Goal: Information Seeking & Learning: Learn about a topic

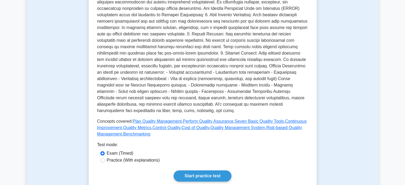
scroll to position [160, 0]
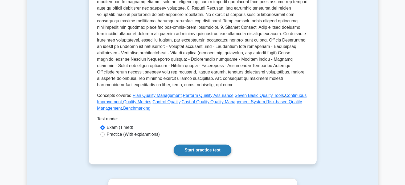
click at [200, 151] on link "Start practice test" at bounding box center [202, 149] width 58 height 11
click at [218, 152] on link "Start practice test" at bounding box center [202, 149] width 58 height 11
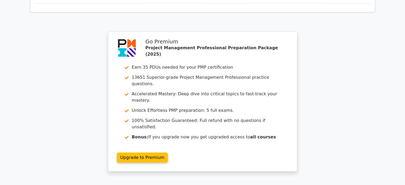
scroll to position [426, 0]
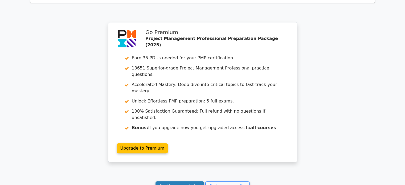
click at [181, 181] on link "Continue practicing" at bounding box center [179, 186] width 49 height 10
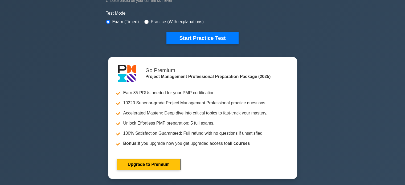
scroll to position [160, 0]
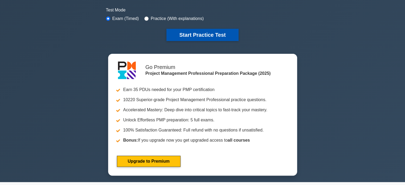
click at [188, 31] on button "Start Practice Test" at bounding box center [202, 35] width 72 height 12
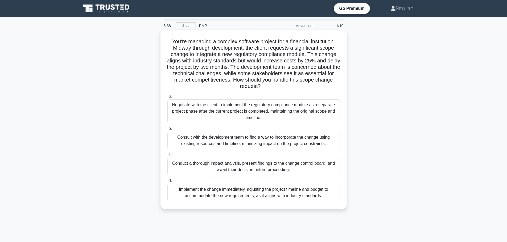
click at [242, 141] on div "Consult with the development team to find a way to incorporate the change using…" at bounding box center [253, 141] width 172 height 18
click at [167, 131] on input "b. Consult with the development team to find a way to incorporate the change us…" at bounding box center [167, 128] width 0 height 3
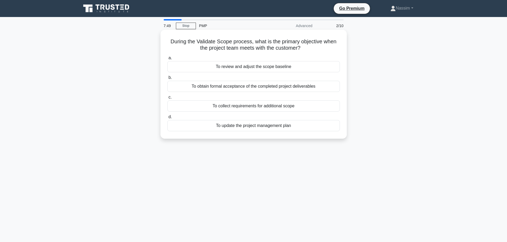
click at [253, 86] on div "To obtain formal acceptance of the completed project deliverables" at bounding box center [253, 86] width 172 height 11
click at [167, 80] on input "b. To obtain formal acceptance of the completed project deliverables" at bounding box center [167, 77] width 0 height 3
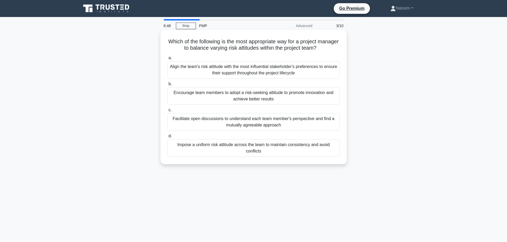
click at [243, 119] on div "Facilitate open discussions to understand each team member's perspective and fi…" at bounding box center [253, 122] width 172 height 18
click at [167, 112] on input "c. Facilitate open discussions to understand each team member's perspective and…" at bounding box center [167, 110] width 0 height 3
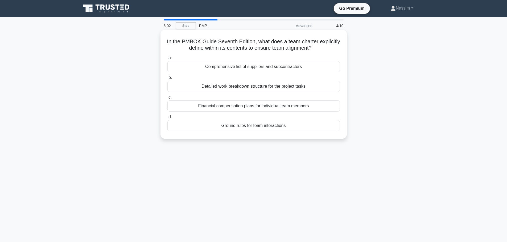
click at [275, 129] on div "Ground rules for team interactions" at bounding box center [253, 125] width 172 height 11
click at [167, 119] on input "d. Ground rules for team interactions" at bounding box center [167, 116] width 0 height 3
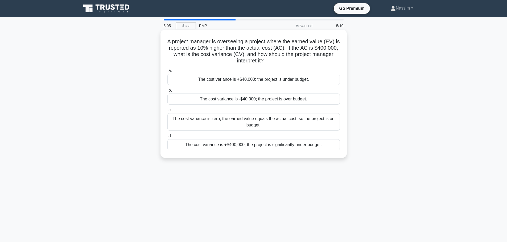
click at [298, 82] on div "The cost variance is +$40,000; the project is under budget." at bounding box center [253, 79] width 172 height 11
click at [167, 73] on input "a. The cost variance is +$40,000; the project is under budget." at bounding box center [167, 70] width 0 height 3
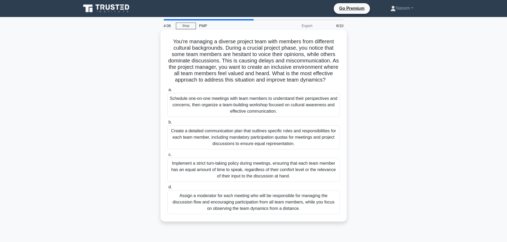
click at [250, 112] on div "Schedule one-on-one meetings with team members to understand their perspectives…" at bounding box center [253, 105] width 172 height 24
click at [167, 92] on input "a. Schedule one-on-one meetings with team members to understand their perspecti…" at bounding box center [167, 89] width 0 height 3
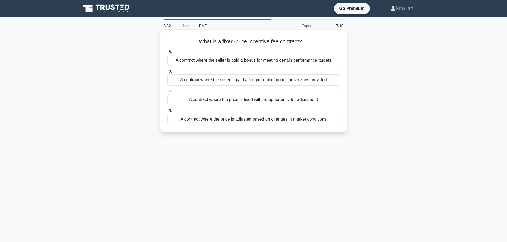
click at [299, 61] on div "A contract where the seller is paid a bonus for meeting certain performance tar…" at bounding box center [253, 60] width 172 height 11
click at [167, 53] on input "a. A contract where the seller is paid a bonus for meeting certain performance …" at bounding box center [167, 51] width 0 height 3
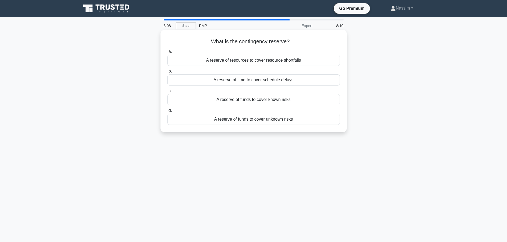
click at [268, 122] on div "A reserve of funds to cover unknown risks" at bounding box center [253, 119] width 172 height 11
click at [167, 113] on input "d. A reserve of funds to cover unknown risks" at bounding box center [167, 110] width 0 height 3
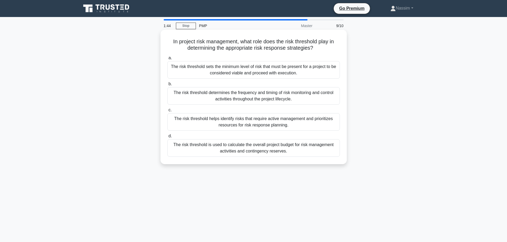
click at [274, 127] on div "The risk threshold helps identify risks that require active management and prio…" at bounding box center [253, 122] width 172 height 18
click at [167, 112] on input "c. The risk threshold helps identify risks that require active management and p…" at bounding box center [167, 110] width 0 height 3
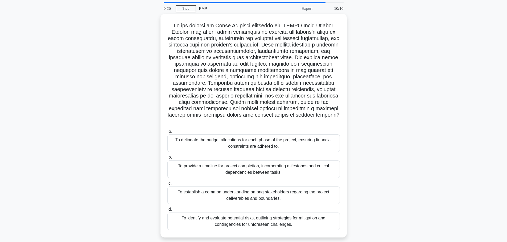
scroll to position [27, 0]
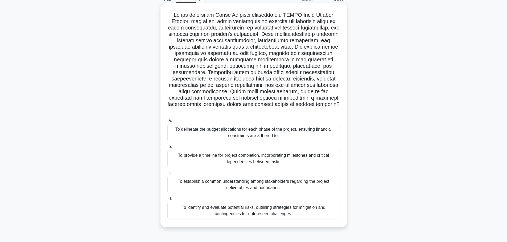
click at [218, 176] on div "To establish a common understanding among stakeholders regarding the project de…" at bounding box center [253, 185] width 172 height 18
click at [167, 175] on input "c. To establish a common understanding among stakeholders regarding the project…" at bounding box center [167, 172] width 0 height 3
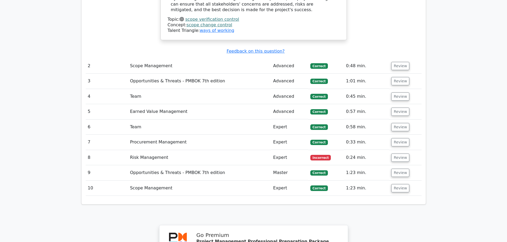
scroll to position [851, 0]
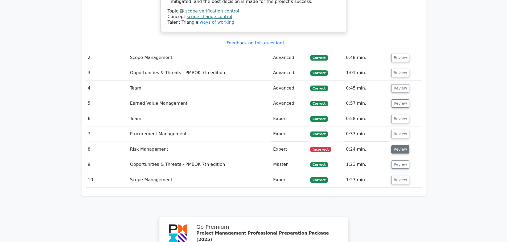
click at [396, 146] on button "Review" at bounding box center [400, 150] width 18 height 8
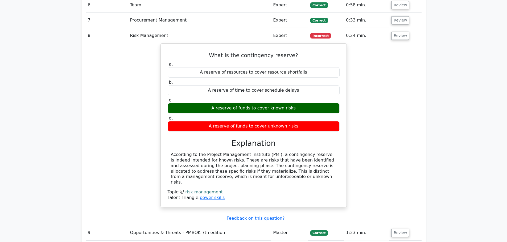
scroll to position [1180, 0]
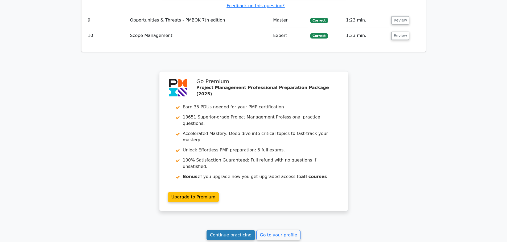
click at [239, 230] on link "Continue practicing" at bounding box center [230, 235] width 49 height 10
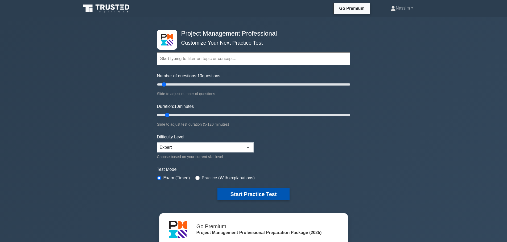
click at [251, 193] on button "Start Practice Test" at bounding box center [253, 194] width 72 height 12
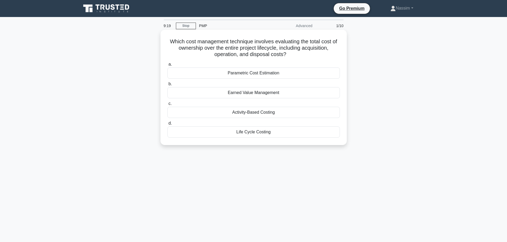
click at [261, 112] on div "Activity-Based Costing" at bounding box center [253, 112] width 172 height 11
click at [167, 106] on input "c. Activity-Based Costing" at bounding box center [167, 103] width 0 height 3
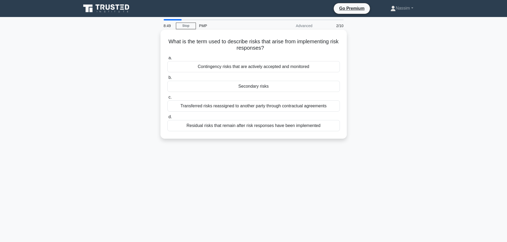
click at [266, 129] on div "Residual risks that remain after risk responses have been implemented" at bounding box center [253, 125] width 172 height 11
click at [167, 119] on input "d. Residual risks that remain after risk responses have been implemented" at bounding box center [167, 116] width 0 height 3
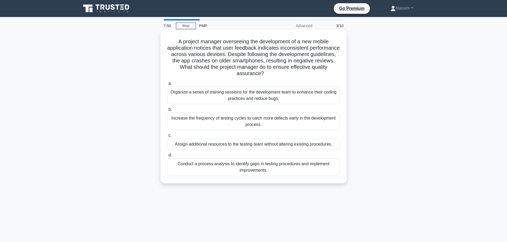
click at [250, 168] on div "Conduct a process analysis to identify gaps in testing procedures and implement…" at bounding box center [253, 168] width 172 height 18
click at [167, 157] on input "d. Conduct a process analysis to identify gaps in testing procedures and implem…" at bounding box center [167, 155] width 0 height 3
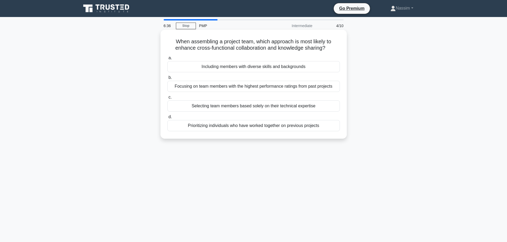
click at [246, 72] on div "Including members with diverse skills and backgrounds" at bounding box center [253, 66] width 172 height 11
click at [167, 60] on input "a. Including members with diverse skills and backgrounds" at bounding box center [167, 57] width 0 height 3
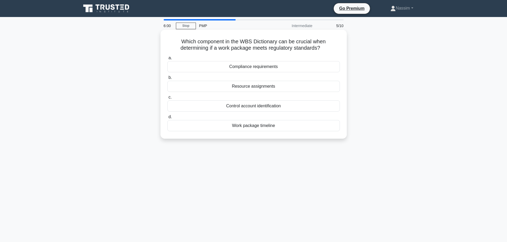
click at [251, 68] on div "Compliance requirements" at bounding box center [253, 66] width 172 height 11
click at [167, 60] on input "a. Compliance requirements" at bounding box center [167, 57] width 0 height 3
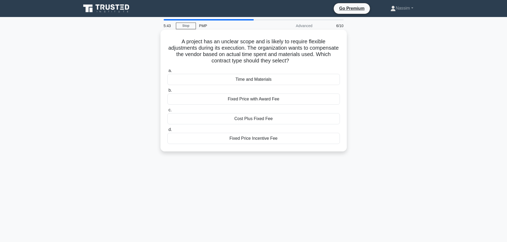
click at [258, 79] on div "Time and Materials" at bounding box center [253, 79] width 172 height 11
click at [167, 73] on input "a. Time and Materials" at bounding box center [167, 70] width 0 height 3
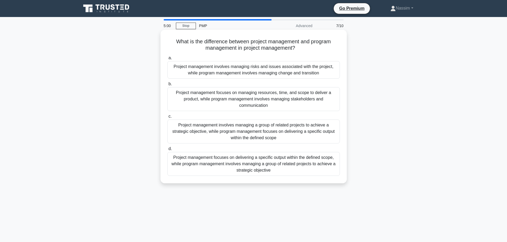
click at [255, 163] on div "Project management focuses on delivering a specific output within the defined s…" at bounding box center [253, 164] width 172 height 24
click at [167, 151] on input "d. Project management focuses on delivering a specific output within the define…" at bounding box center [167, 148] width 0 height 3
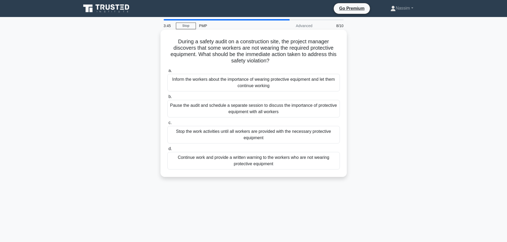
click at [272, 138] on div "Stop the work activities until all workers are provided with the necessary prot…" at bounding box center [253, 135] width 172 height 18
click at [167, 125] on input "c. Stop the work activities until all workers are provided with the necessary p…" at bounding box center [167, 122] width 0 height 3
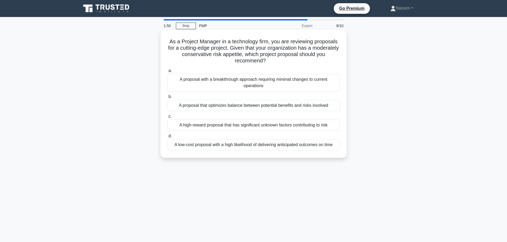
click at [283, 149] on div "A low-cost proposal with a high likelihood of delivering anticipated outcomes o…" at bounding box center [253, 144] width 172 height 11
click at [167, 138] on input "d. A low-cost proposal with a high likelihood of delivering anticipated outcome…" at bounding box center [167, 136] width 0 height 3
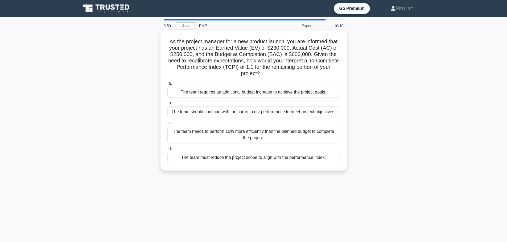
click at [250, 139] on div "The team needs to perform 10% more efficiently than the planned budget to compl…" at bounding box center [253, 135] width 172 height 18
click at [167, 125] on input "c. The team needs to perform 10% more efficiently than the planned budget to co…" at bounding box center [167, 122] width 0 height 3
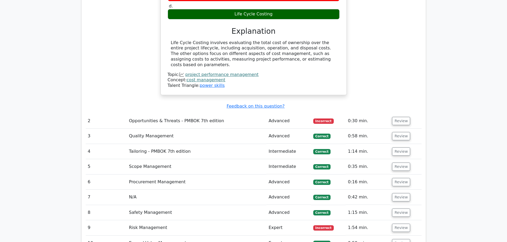
scroll to position [585, 0]
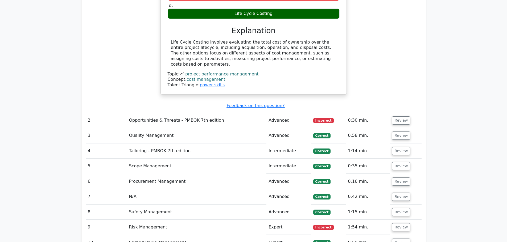
click at [328, 118] on span "Incorrect" at bounding box center [323, 120] width 20 height 5
click at [397, 117] on button "Review" at bounding box center [401, 121] width 18 height 8
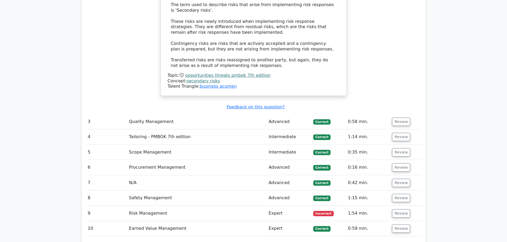
scroll to position [905, 0]
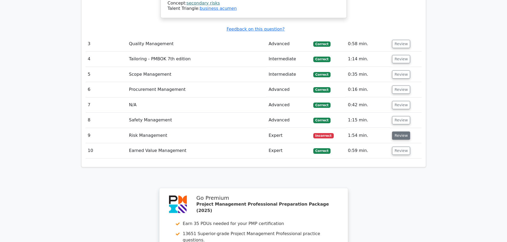
click at [403, 132] on button "Review" at bounding box center [401, 136] width 18 height 8
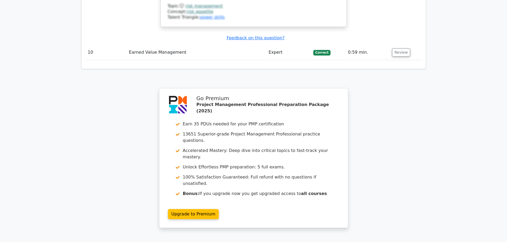
scroll to position [1304, 0]
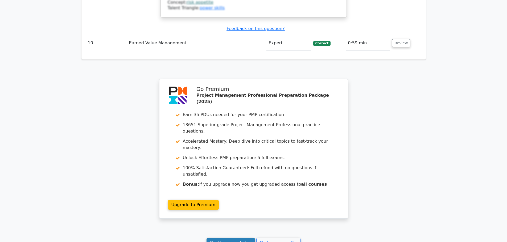
click at [233, 238] on link "Continue practicing" at bounding box center [230, 243] width 49 height 10
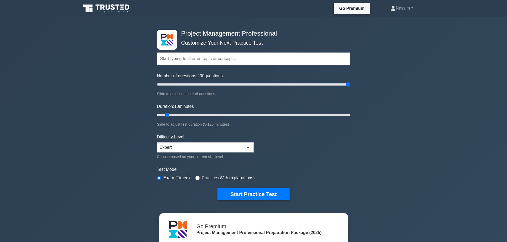
drag, startPoint x: 164, startPoint y: 84, endPoint x: 351, endPoint y: 86, distance: 186.5
type input "200"
click at [350, 84] on input "Number of questions: 200 questions" at bounding box center [253, 84] width 193 height 6
drag, startPoint x: 168, startPoint y: 114, endPoint x: 356, endPoint y: 118, distance: 187.9
type input "120"
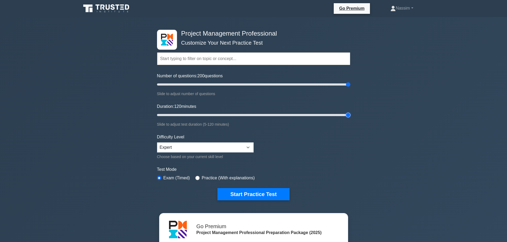
click at [350, 118] on input "Duration: 120 minutes" at bounding box center [253, 115] width 193 height 6
click at [244, 193] on button "Start Practice Test" at bounding box center [253, 194] width 72 height 12
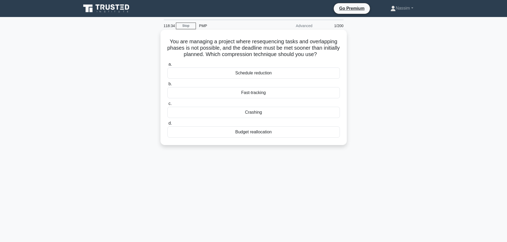
click at [266, 114] on div "Crashing" at bounding box center [253, 112] width 172 height 11
click at [167, 106] on input "c. Crashing" at bounding box center [167, 103] width 0 height 3
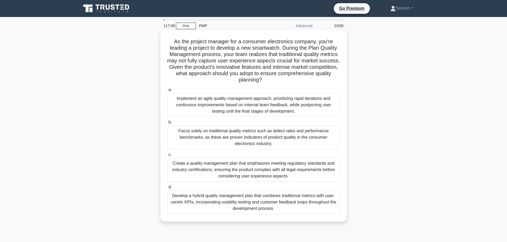
click at [265, 96] on div "Implement an agile quality management approach, prioritizing rapid iterations a…" at bounding box center [253, 105] width 172 height 24
click at [167, 92] on input "a. Implement an agile quality management approach, prioritizing rapid iteration…" at bounding box center [167, 89] width 0 height 3
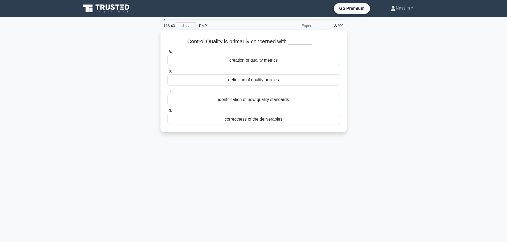
click at [253, 121] on div "correctness of the deliverables" at bounding box center [253, 119] width 172 height 11
click at [167, 113] on input "d. correctness of the deliverables" at bounding box center [167, 110] width 0 height 3
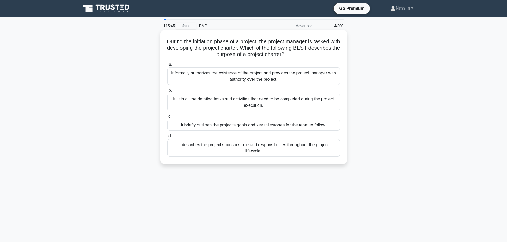
click at [226, 75] on div "It formally authorizes the existence of the project and provides the project ma…" at bounding box center [253, 77] width 172 height 18
click at [167, 66] on input "a. It formally authorizes the existence of the project and provides the project…" at bounding box center [167, 64] width 0 height 3
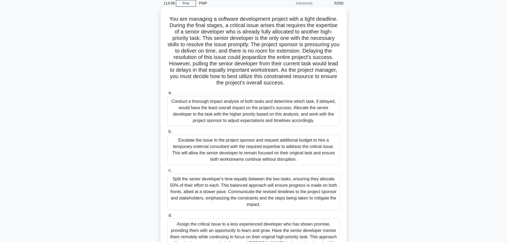
scroll to position [53, 0]
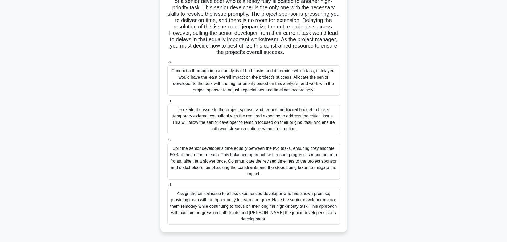
click at [250, 69] on div "Conduct a thorough impact analysis of both tasks and determine which task, if d…" at bounding box center [253, 80] width 172 height 30
click at [167, 64] on input "a. Conduct a thorough impact analysis of both tasks and determine which task, i…" at bounding box center [167, 62] width 0 height 3
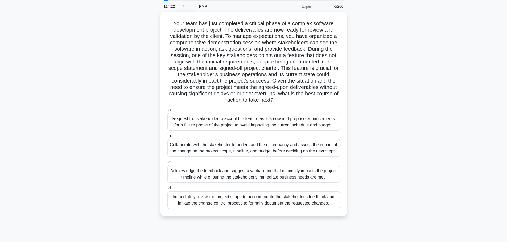
scroll to position [0, 0]
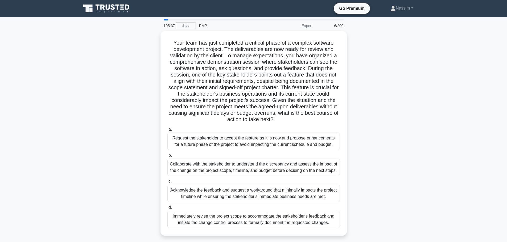
click at [115, 128] on div "Your team has just completed a critical phase of a complex software development…" at bounding box center [253, 136] width 351 height 211
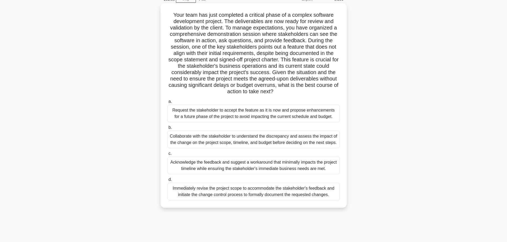
click at [269, 141] on div "Collaborate with the stakeholder to understand the discrepancy and assess the i…" at bounding box center [253, 140] width 172 height 18
click at [167, 130] on input "b. Collaborate with the stakeholder to understand the discrepancy and assess th…" at bounding box center [167, 127] width 0 height 3
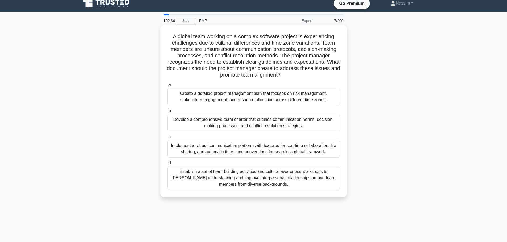
scroll to position [0, 0]
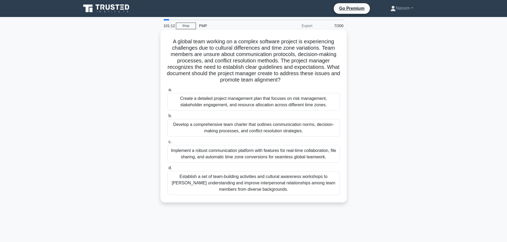
click at [232, 124] on div "Develop a comprehensive team charter that outlines communication norms, decisio…" at bounding box center [253, 128] width 172 height 18
click at [167, 118] on input "b. Develop a comprehensive team charter that outlines communication norms, deci…" at bounding box center [167, 115] width 0 height 3
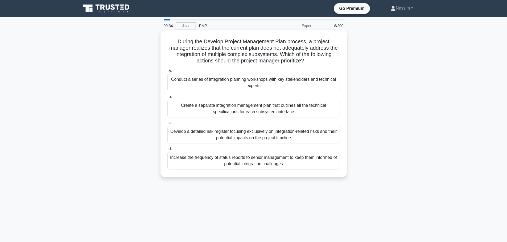
click at [257, 111] on div "Create a separate integration management plan that outlines all the technical s…" at bounding box center [253, 109] width 172 height 18
click at [167, 99] on input "b. Create a separate integration management plan that outlines all the technica…" at bounding box center [167, 96] width 0 height 3
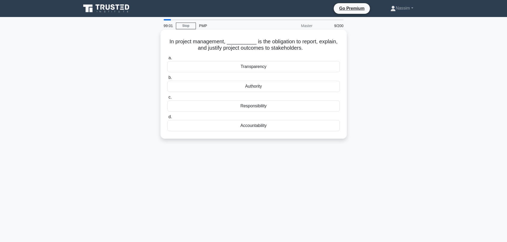
click at [254, 126] on div "Accountability" at bounding box center [253, 125] width 172 height 11
click at [167, 119] on input "d. Accountability" at bounding box center [167, 116] width 0 height 3
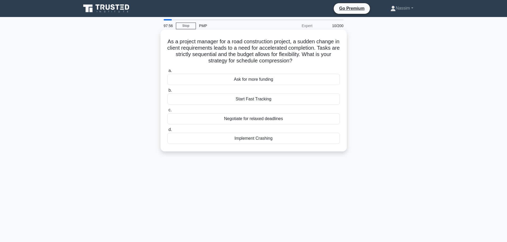
click at [268, 139] on div "Implement Crashing" at bounding box center [253, 138] width 172 height 11
click at [167, 132] on input "d. Implement Crashing" at bounding box center [167, 129] width 0 height 3
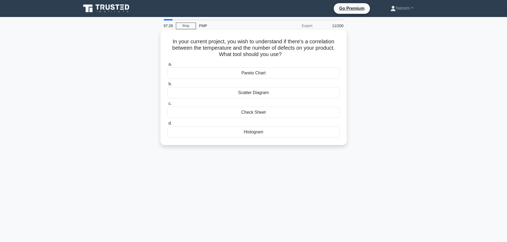
click at [266, 93] on div "Scatter Diagram" at bounding box center [253, 92] width 172 height 11
click at [167, 86] on input "b. Scatter Diagram" at bounding box center [167, 83] width 0 height 3
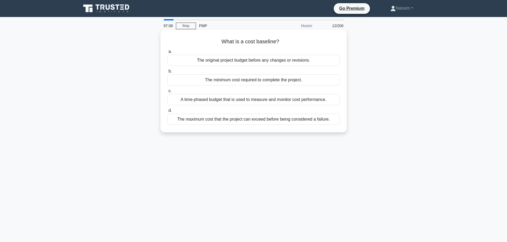
click at [268, 79] on div "The minimum cost required to complete the project." at bounding box center [253, 80] width 172 height 11
click at [167, 73] on input "b. The minimum cost required to complete the project." at bounding box center [167, 71] width 0 height 3
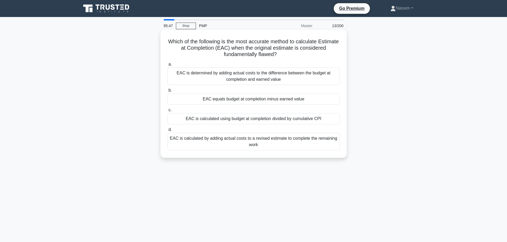
click at [280, 101] on div "EAC equals budget at completion minus earned value" at bounding box center [253, 99] width 172 height 11
click at [167, 92] on input "b. EAC equals budget at completion minus earned value" at bounding box center [167, 90] width 0 height 3
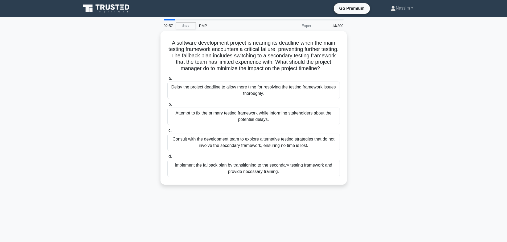
click at [425, 117] on div "A software development project is nearing its deadline when the main testing fr…" at bounding box center [253, 111] width 351 height 160
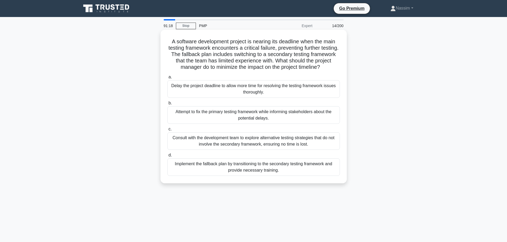
click at [242, 171] on div "Implement the fallback plan by transitioning to the secondary testing framework…" at bounding box center [253, 168] width 172 height 18
click at [167, 157] on input "d. Implement the fallback plan by transitioning to the secondary testing framew…" at bounding box center [167, 155] width 0 height 3
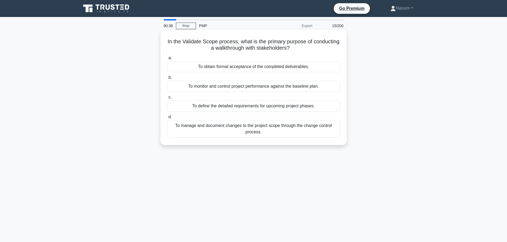
click at [254, 68] on div "To obtain formal acceptance of the completed deliverables." at bounding box center [253, 66] width 172 height 11
click at [167, 60] on input "a. To obtain formal acceptance of the completed deliverables." at bounding box center [167, 57] width 0 height 3
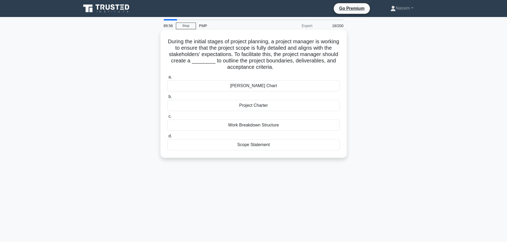
click at [257, 147] on div "Scope Statement" at bounding box center [253, 144] width 172 height 11
click at [167, 138] on input "d. Scope Statement" at bounding box center [167, 136] width 0 height 3
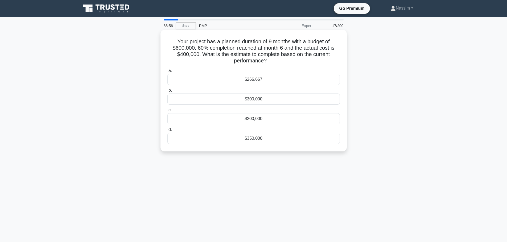
click at [268, 80] on div "$266,667" at bounding box center [253, 79] width 172 height 11
click at [167, 73] on input "a. $266,667" at bounding box center [167, 70] width 0 height 3
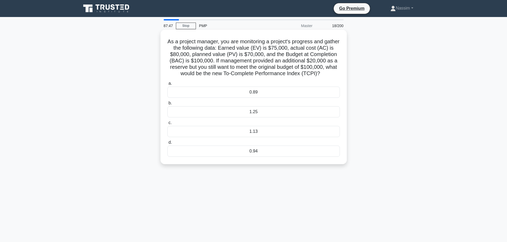
click at [257, 118] on div "1.25" at bounding box center [253, 111] width 172 height 11
click at [167, 105] on input "b. 1.25" at bounding box center [167, 103] width 0 height 3
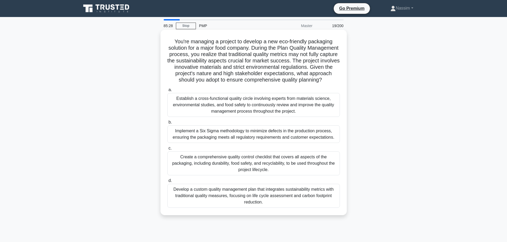
click at [262, 142] on div "Implement a Six Sigma methodology to minimize defects in the production process…" at bounding box center [253, 135] width 172 height 18
click at [167, 124] on input "b. Implement a Six Sigma methodology to minimize defects in the production proc…" at bounding box center [167, 122] width 0 height 3
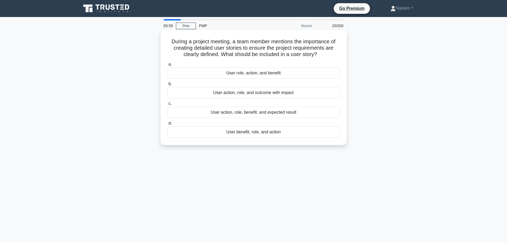
click at [246, 114] on div "User action, role, benefit, and expected result" at bounding box center [253, 112] width 172 height 11
click at [167, 106] on input "c. User action, role, benefit, and expected result" at bounding box center [167, 103] width 0 height 3
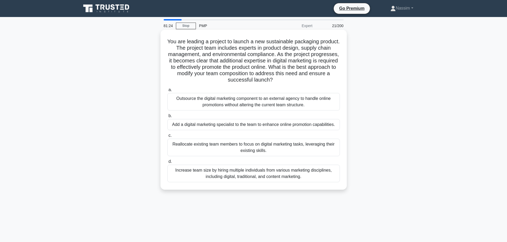
click at [246, 144] on div "Reallocate existing team members to focus on digital marketing tasks, leveragin…" at bounding box center [253, 148] width 172 height 18
click at [167, 138] on input "c. Reallocate existing team members to focus on digital marketing tasks, levera…" at bounding box center [167, 135] width 0 height 3
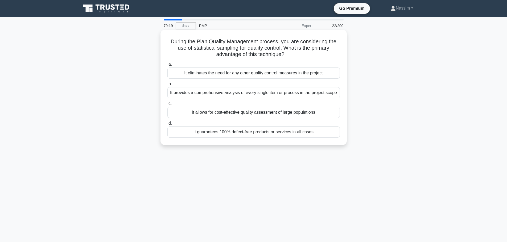
click at [239, 115] on div "It allows for cost-effective quality assessment of large populations" at bounding box center [253, 112] width 172 height 11
click at [167, 106] on input "c. It allows for cost-effective quality assessment of large populations" at bounding box center [167, 103] width 0 height 3
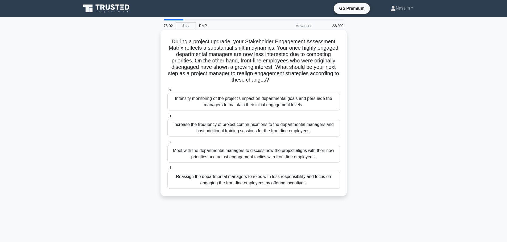
click at [204, 127] on div "Increase the frequency of project communications to the departmental managers a…" at bounding box center [253, 128] width 172 height 18
click at [167, 118] on input "b. Increase the frequency of project communications to the departmental manager…" at bounding box center [167, 115] width 0 height 3
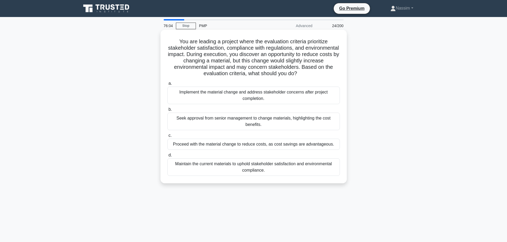
click at [259, 126] on div "Seek approval from senior management to change materials, highlighting the cost…" at bounding box center [253, 122] width 172 height 18
click at [167, 111] on input "b. Seek approval from senior management to change materials, highlighting the c…" at bounding box center [167, 109] width 0 height 3
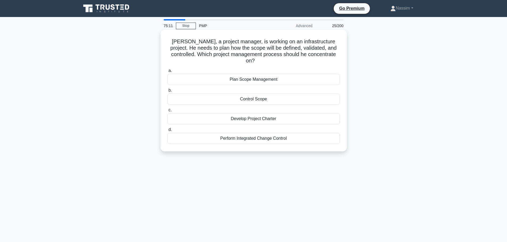
click at [252, 76] on div "Plan Scope Management" at bounding box center [253, 79] width 172 height 11
click at [167, 73] on input "a. Plan Scope Management" at bounding box center [167, 70] width 0 height 3
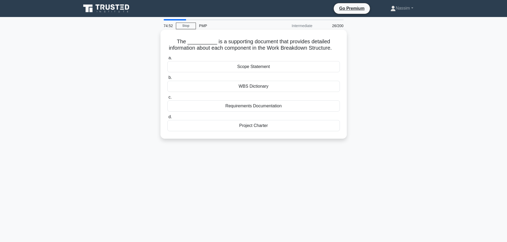
click at [253, 92] on div "WBS Dictionary" at bounding box center [253, 86] width 172 height 11
click at [167, 80] on input "b. WBS Dictionary" at bounding box center [167, 77] width 0 height 3
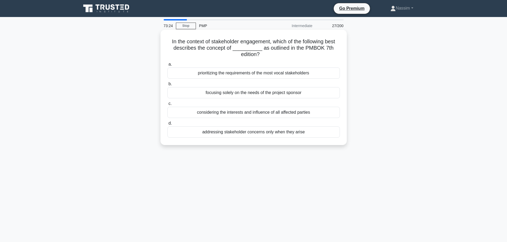
click at [234, 114] on div "considering the interests and influence of all affected parties" at bounding box center [253, 112] width 172 height 11
click at [167, 106] on input "c. considering the interests and influence of all affected parties" at bounding box center [167, 103] width 0 height 3
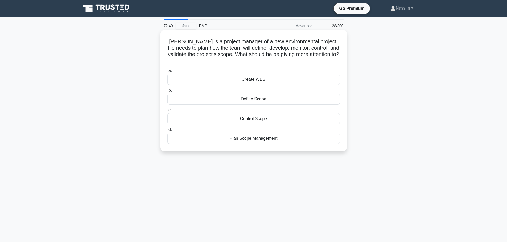
click at [245, 135] on div "Plan Scope Management" at bounding box center [253, 138] width 172 height 11
click at [167, 132] on input "d. Plan Scope Management" at bounding box center [167, 129] width 0 height 3
click at [261, 118] on div "Transactional Leadership" at bounding box center [253, 118] width 172 height 11
click at [167, 112] on input "c. Transactional Leadership" at bounding box center [167, 110] width 0 height 3
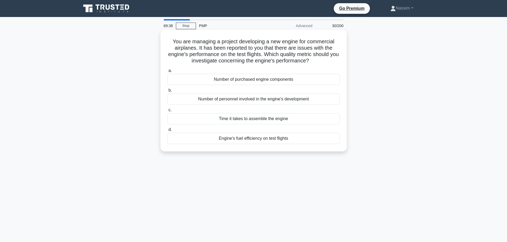
click at [268, 140] on div "Engine's fuel efficiency on test flights" at bounding box center [253, 138] width 172 height 11
click at [167, 132] on input "d. Engine's fuel efficiency on test flights" at bounding box center [167, 129] width 0 height 3
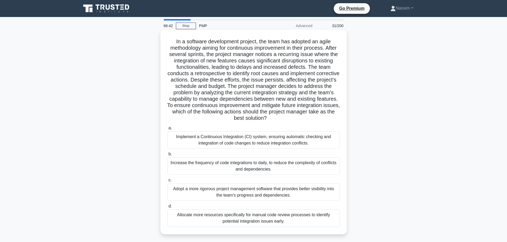
click at [204, 164] on div "Increase the frequency of code integrations to daily, to reduce the complexity …" at bounding box center [253, 167] width 172 height 18
click at [167, 156] on input "b. Increase the frequency of code integrations to daily, to reduce the complexi…" at bounding box center [167, 154] width 0 height 3
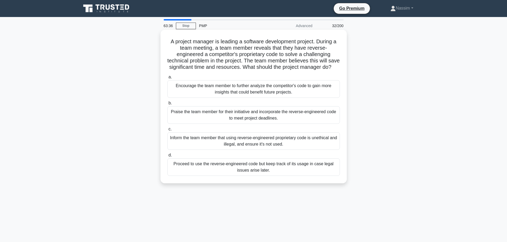
click at [249, 149] on div "Inform the team member that using reverse-engineered proprietary code is unethi…" at bounding box center [253, 142] width 172 height 18
click at [167, 131] on input "c. Inform the team member that using reverse-engineered proprietary code is une…" at bounding box center [167, 129] width 0 height 3
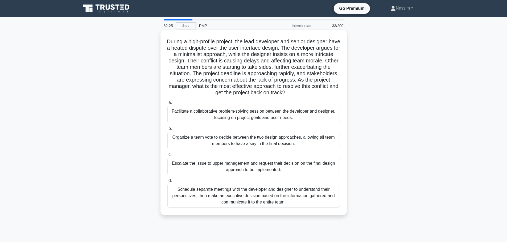
click at [254, 115] on div "Facilitate a collaborative problem-solving session between the developer and de…" at bounding box center [253, 115] width 172 height 18
click at [167, 105] on input "a. Facilitate a collaborative problem-solving session between the developer and…" at bounding box center [167, 102] width 0 height 3
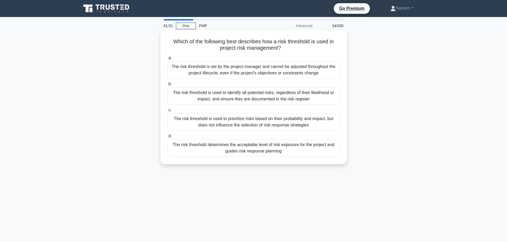
click at [273, 145] on div "The risk threshold determines the acceptable level of risk exposure for the pro…" at bounding box center [253, 148] width 172 height 18
click at [167, 138] on input "d. The risk threshold determines the acceptable level of risk exposure for the …" at bounding box center [167, 136] width 0 height 3
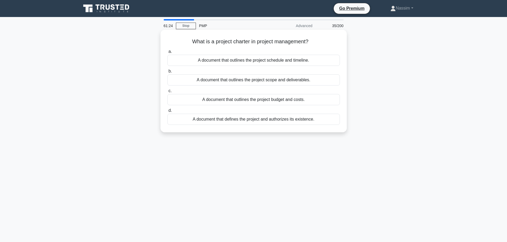
click at [263, 121] on div "A document that defines the project and authorizes its existence." at bounding box center [253, 119] width 172 height 11
click at [167, 113] on input "d. A document that defines the project and authorizes its existence." at bounding box center [167, 110] width 0 height 3
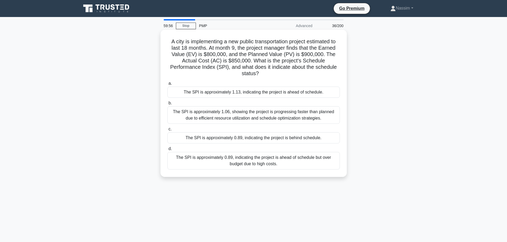
click at [255, 134] on div "The SPI is approximately 0.89, indicating the project is behind schedule." at bounding box center [253, 138] width 172 height 11
click at [167, 131] on input "c. The SPI is approximately 0.89, indicating the project is behind schedule." at bounding box center [167, 129] width 0 height 3
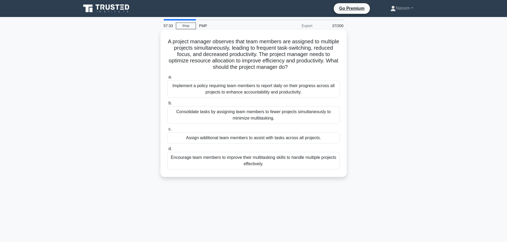
click at [267, 142] on div "Assign additional team members to assist with tasks across all projects." at bounding box center [253, 138] width 172 height 11
click at [167, 131] on input "c. Assign additional team members to assist with tasks across all projects." at bounding box center [167, 129] width 0 height 3
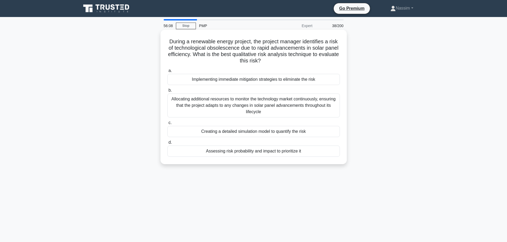
click at [228, 113] on div "Allocating additional resources to monitor the technology market continuously, …" at bounding box center [253, 106] width 172 height 24
click at [167, 92] on input "b. Allocating additional resources to monitor the technology market continuousl…" at bounding box center [167, 90] width 0 height 3
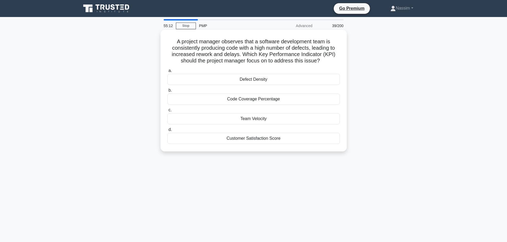
click at [266, 82] on div "Defect Density" at bounding box center [253, 79] width 172 height 11
click at [167, 73] on input "a. Defect Density" at bounding box center [167, 70] width 0 height 3
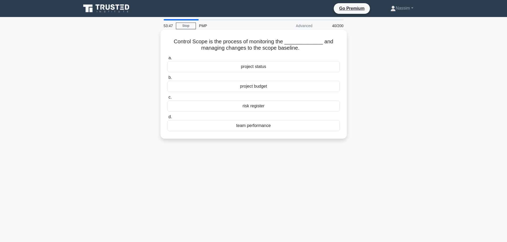
click at [259, 70] on div "project status" at bounding box center [253, 66] width 172 height 11
click at [167, 60] on input "a. project status" at bounding box center [167, 57] width 0 height 3
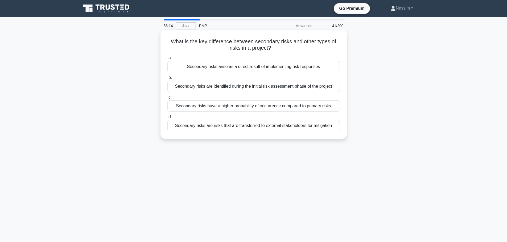
click at [248, 68] on div "Secondary risks arise as a direct result of implementing risk responses" at bounding box center [253, 66] width 172 height 11
click at [167, 60] on input "a. Secondary risks arise as a direct result of implementing risk responses" at bounding box center [167, 57] width 0 height 3
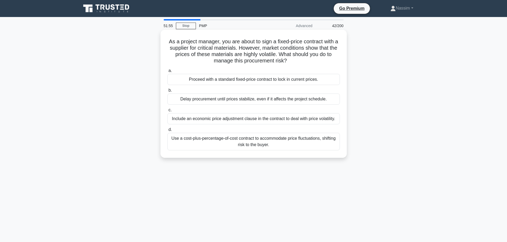
click at [272, 119] on div "Include an economic price adjustment clause in the contract to deal with price …" at bounding box center [253, 118] width 172 height 11
click at [167, 112] on input "c. Include an economic price adjustment clause in the contract to deal with pri…" at bounding box center [167, 110] width 0 height 3
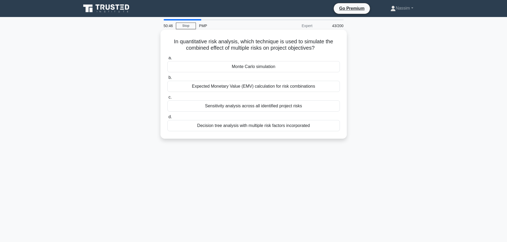
click at [250, 70] on div "Monte Carlo simulation" at bounding box center [253, 66] width 172 height 11
click at [167, 60] on input "a. Monte Carlo simulation" at bounding box center [167, 57] width 0 height 3
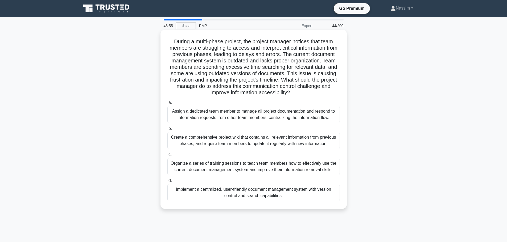
click at [255, 195] on div "Implement a centralized, user-friendly document management system with version …" at bounding box center [253, 193] width 172 height 18
click at [167, 183] on input "d. Implement a centralized, user-friendly document management system with versi…" at bounding box center [167, 180] width 0 height 3
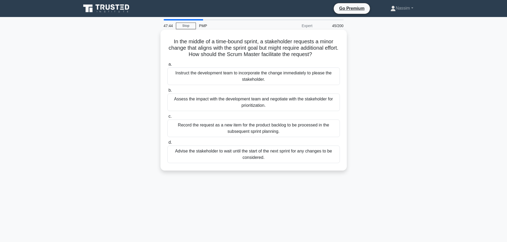
click at [267, 97] on div "Assess the impact with the development team and negotiate with the stakeholder …" at bounding box center [253, 103] width 172 height 18
click at [167, 92] on input "b. Assess the impact with the development team and negotiate with the stakehold…" at bounding box center [167, 90] width 0 height 3
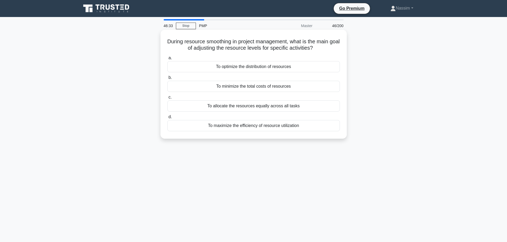
click at [262, 68] on div "To optimize the distribution of resources" at bounding box center [253, 66] width 172 height 11
click at [167, 60] on input "a. To optimize the distribution of resources" at bounding box center [167, 57] width 0 height 3
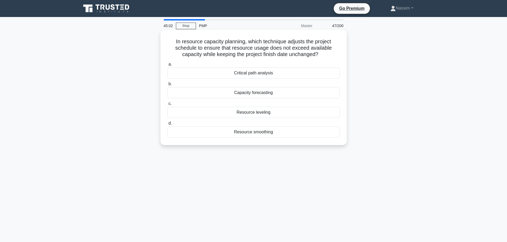
click at [269, 113] on div "Resource leveling" at bounding box center [253, 112] width 172 height 11
click at [167, 106] on input "c. Resource leveling" at bounding box center [167, 103] width 0 height 3
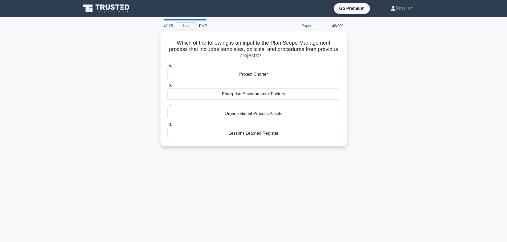
scroll to position [2, 0]
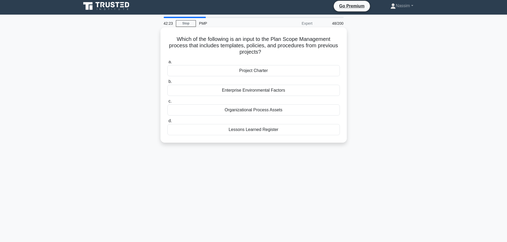
click at [257, 111] on div "Organizational Process Assets" at bounding box center [253, 110] width 172 height 11
click at [167, 103] on input "c. Organizational Process Assets" at bounding box center [167, 101] width 0 height 3
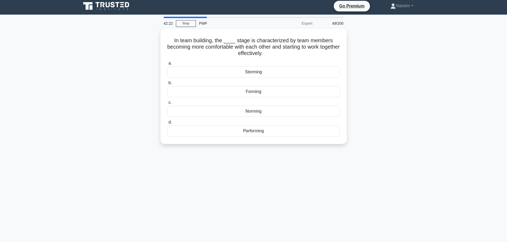
scroll to position [0, 0]
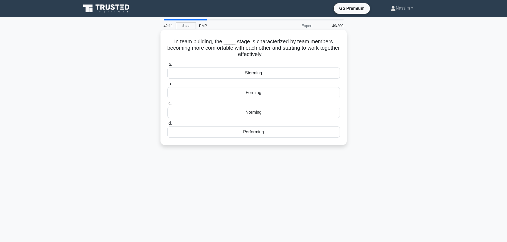
click at [252, 94] on div "Forming" at bounding box center [253, 92] width 172 height 11
click at [167, 86] on input "b. Forming" at bounding box center [167, 83] width 0 height 3
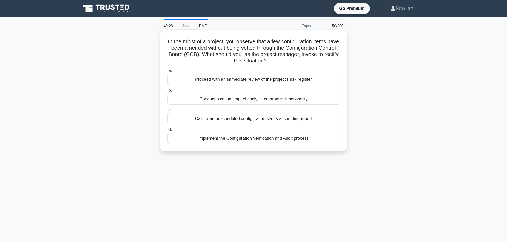
click at [241, 82] on div "Proceed with an immediate review of the project's risk register" at bounding box center [253, 79] width 172 height 11
click at [167, 73] on input "a. Proceed with an immediate review of the project's risk register" at bounding box center [167, 70] width 0 height 3
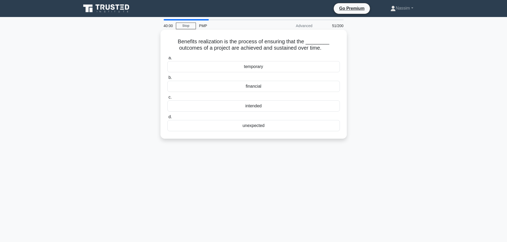
click at [258, 108] on div "intended" at bounding box center [253, 106] width 172 height 11
click at [167, 99] on input "c. intended" at bounding box center [167, 97] width 0 height 3
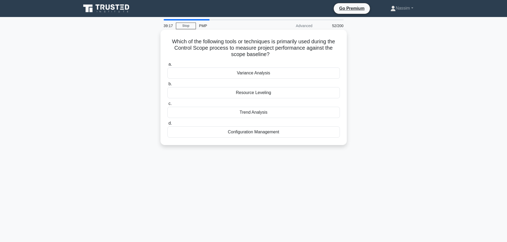
click at [257, 76] on div "Variance Analysis" at bounding box center [253, 73] width 172 height 11
click at [167, 66] on input "a. Variance Analysis" at bounding box center [167, 64] width 0 height 3
click at [258, 71] on div "$900,311" at bounding box center [253, 73] width 172 height 11
click at [167, 66] on input "a. $900,311" at bounding box center [167, 64] width 0 height 3
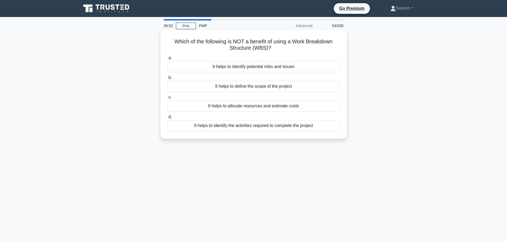
click at [256, 69] on div "It helps to identify potential risks and issues" at bounding box center [253, 66] width 172 height 11
click at [167, 60] on input "a. It helps to identify potential risks and issues" at bounding box center [167, 57] width 0 height 3
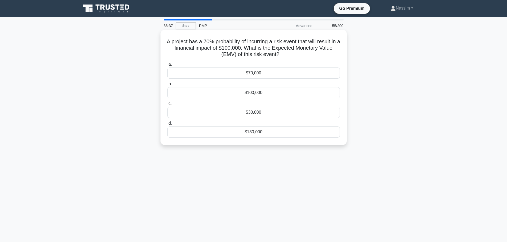
click at [255, 75] on div "$70,000" at bounding box center [253, 73] width 172 height 11
click at [167, 66] on input "a. $70,000" at bounding box center [167, 64] width 0 height 3
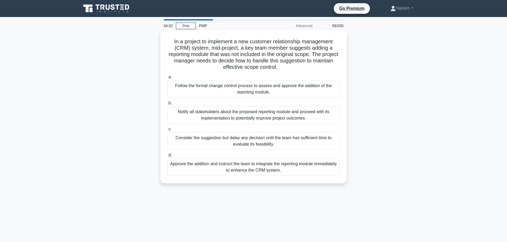
click at [209, 96] on div "Follow the formal change control process to assess and approve the addition of …" at bounding box center [253, 89] width 172 height 18
click at [167, 79] on input "a. Follow the formal change control process to assess and approve the addition …" at bounding box center [167, 77] width 0 height 3
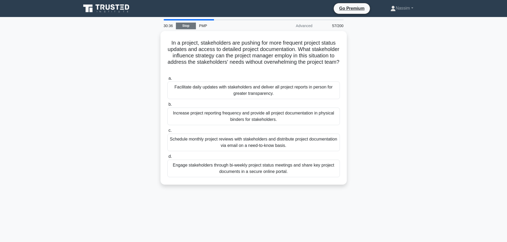
click at [186, 27] on link "Stop" at bounding box center [186, 26] width 20 height 7
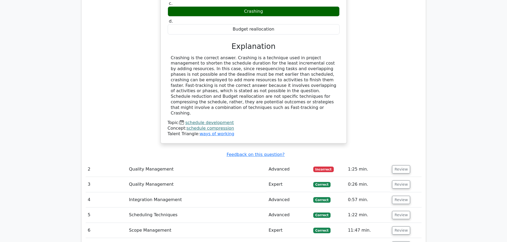
scroll to position [851, 0]
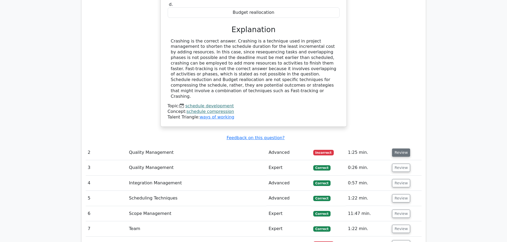
click at [407, 149] on button "Review" at bounding box center [401, 153] width 18 height 8
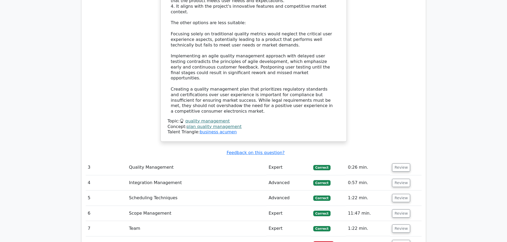
scroll to position [1304, 0]
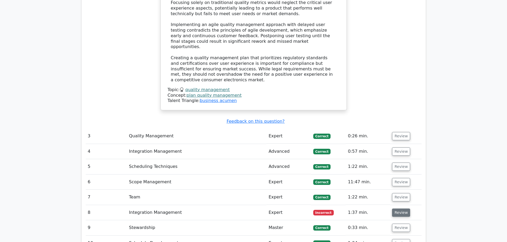
click at [399, 209] on button "Review" at bounding box center [401, 213] width 18 height 8
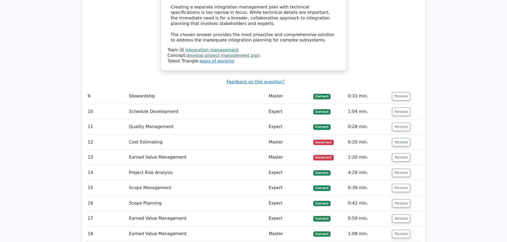
scroll to position [1809, 0]
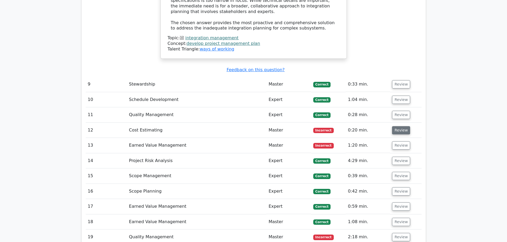
click at [393, 126] on button "Review" at bounding box center [401, 130] width 18 height 8
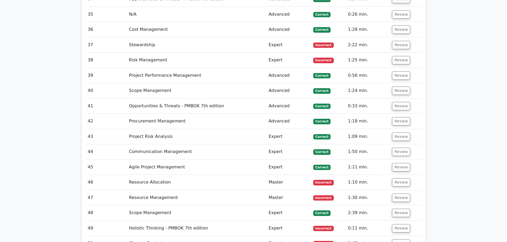
scroll to position [2608, 0]
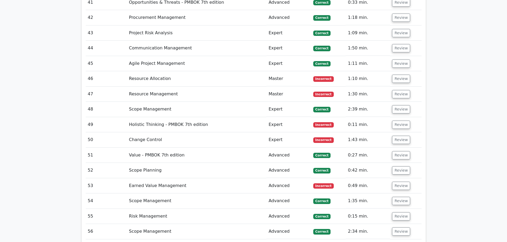
click at [324, 184] on span "Incorrect" at bounding box center [323, 186] width 20 height 5
click at [394, 182] on button "Review" at bounding box center [401, 186] width 18 height 8
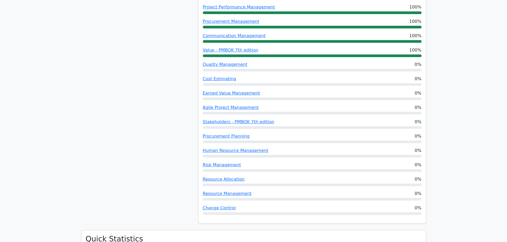
scroll to position [399, 0]
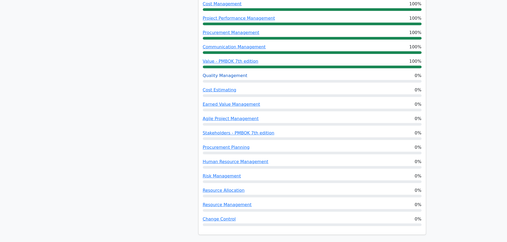
click at [229, 73] on link "Quality Management" at bounding box center [225, 75] width 45 height 5
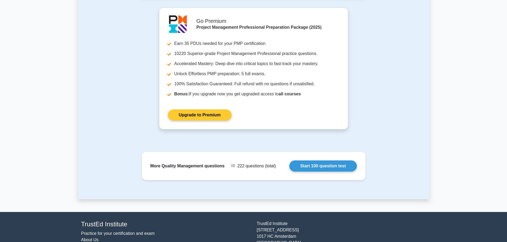
scroll to position [358, 0]
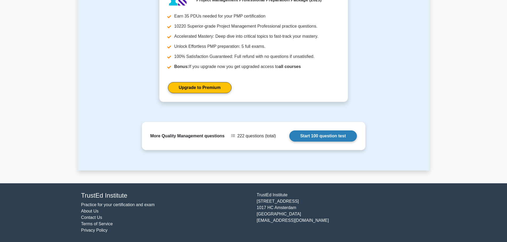
click at [324, 139] on link "Start 100 question test" at bounding box center [323, 136] width 68 height 11
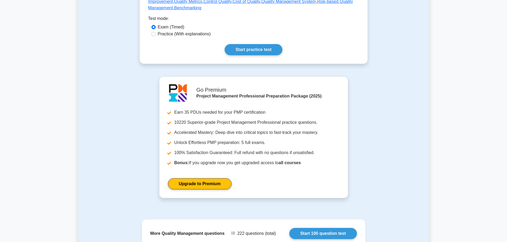
scroll to position [319, 0]
